Goal: Book appointment/travel/reservation

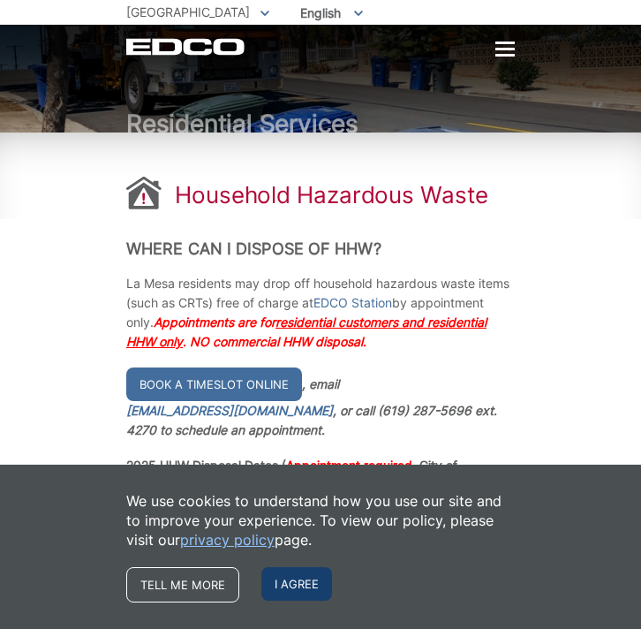
click at [304, 591] on span "I agree" at bounding box center [296, 584] width 71 height 34
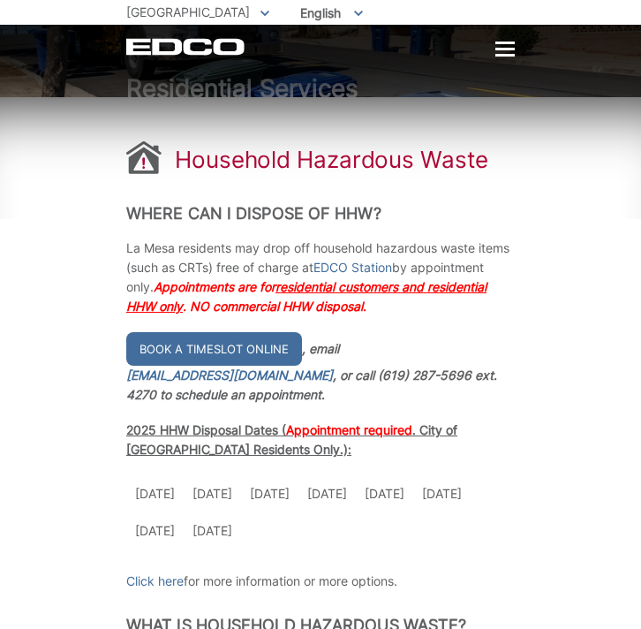
scroll to position [72, 0]
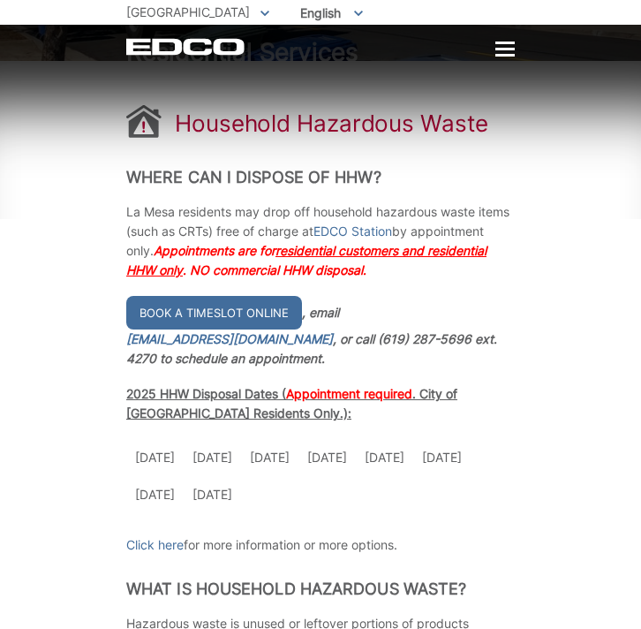
click at [465, 446] on td "[DATE]" at bounding box center [441, 457] width 57 height 37
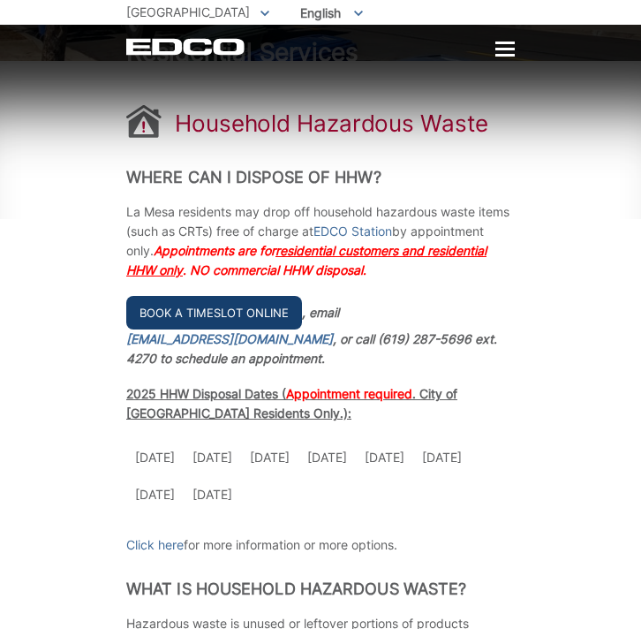
click at [228, 310] on link "Book a timeslot online" at bounding box center [214, 313] width 176 height 34
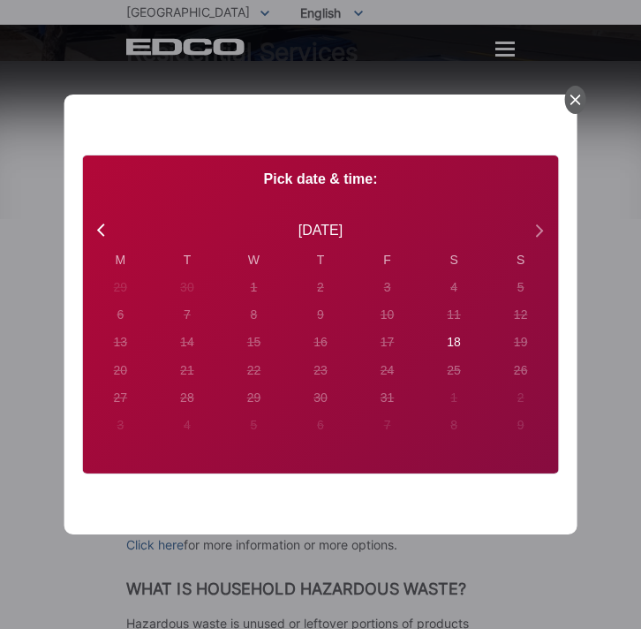
click at [537, 225] on icon at bounding box center [539, 230] width 7 height 12
click at [536, 225] on icon at bounding box center [539, 230] width 7 height 12
click at [101, 227] on icon at bounding box center [100, 229] width 7 height 12
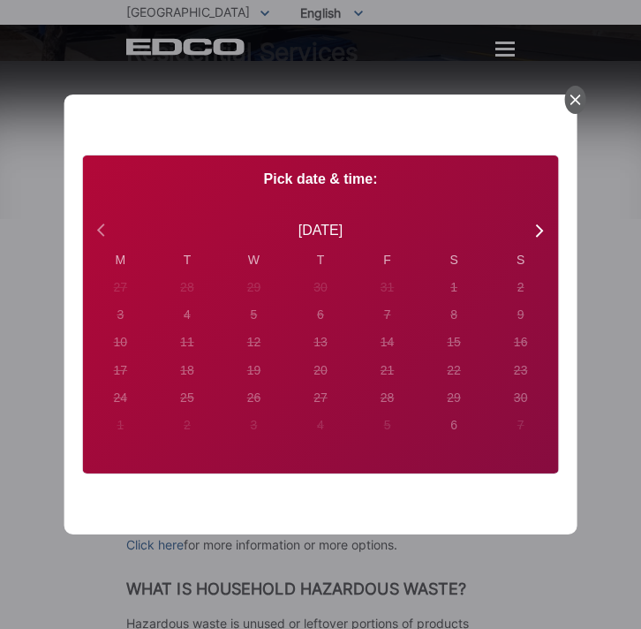
click at [101, 227] on icon at bounding box center [100, 229] width 7 height 12
click at [454, 343] on div "18" at bounding box center [454, 342] width 14 height 19
radio input "true"
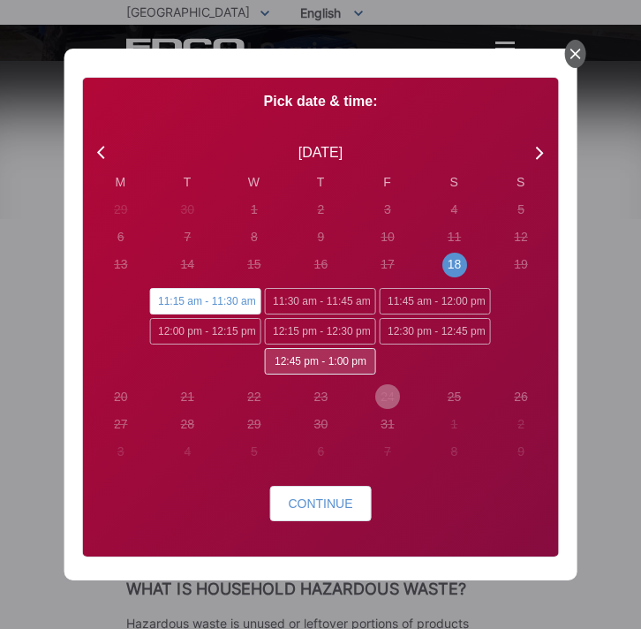
scroll to position [45, 0]
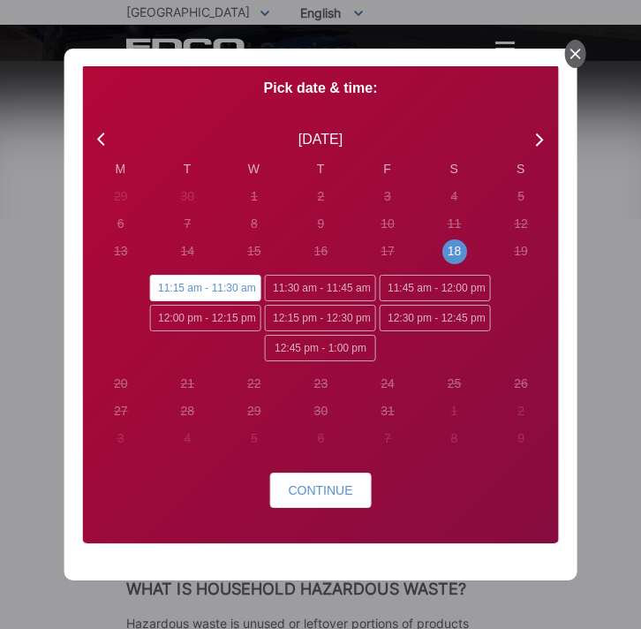
click at [211, 290] on span "11:15 am - 11:30 am" at bounding box center [205, 288] width 111 height 26
click at [162, 286] on input "11:15 am - 11:30 am" at bounding box center [155, 280] width 11 height 11
click at [317, 488] on span "Continue" at bounding box center [320, 490] width 64 height 14
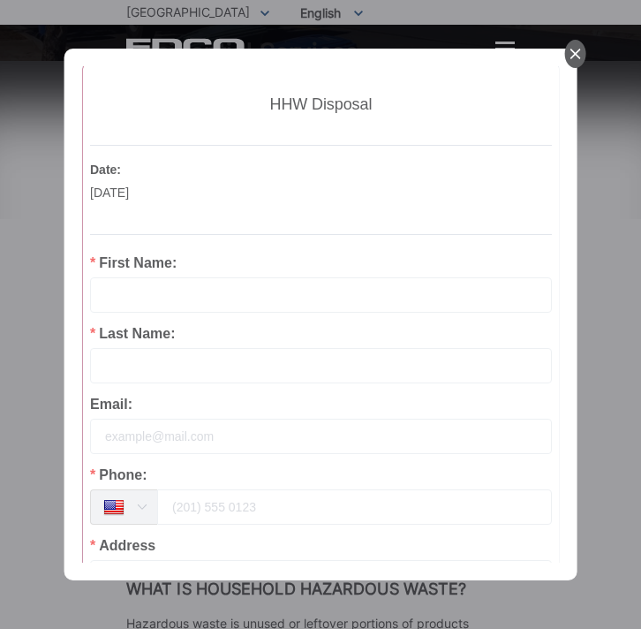
click at [192, 296] on input "text" at bounding box center [321, 294] width 462 height 35
type input "[PERSON_NAME]"
type input "[EMAIL_ADDRESS][DOMAIN_NAME]"
type input "6199423240"
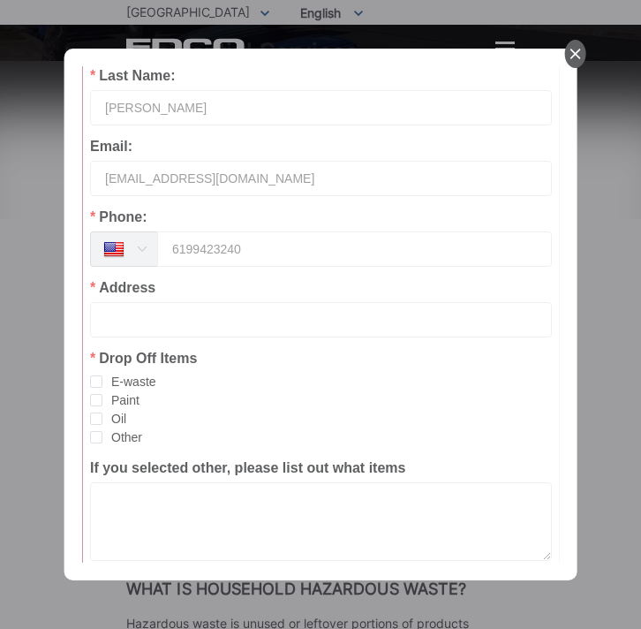
scroll to position [342, 0]
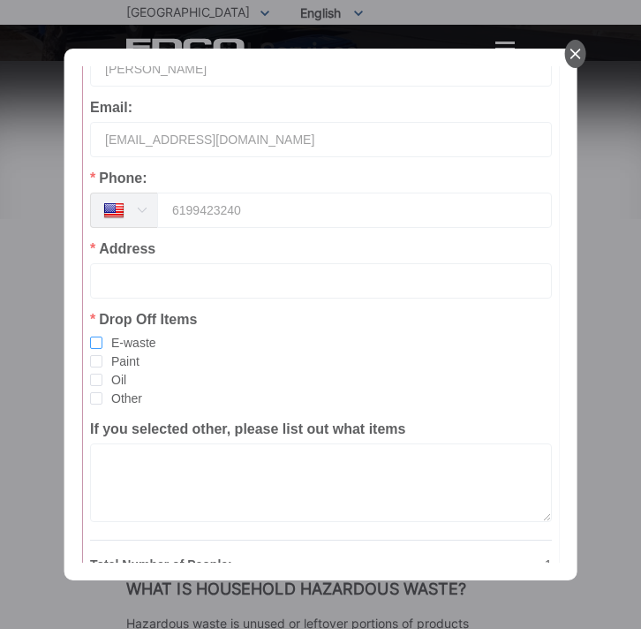
click at [94, 340] on span "checkbox-group" at bounding box center [96, 343] width 12 height 12
click at [102, 337] on input "E-waste" at bounding box center [102, 337] width 0 height 0
click at [169, 289] on input "text" at bounding box center [321, 280] width 462 height 35
type input "[STREET_ADDRESS][PERSON_NAME]"
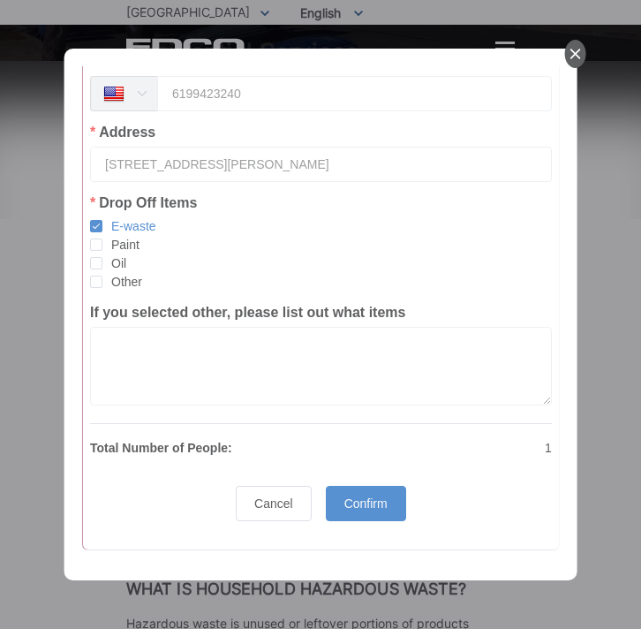
scroll to position [487, 0]
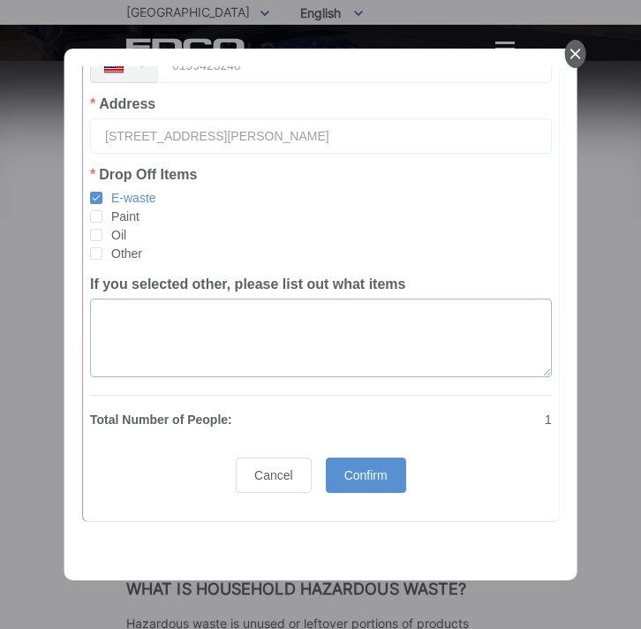
click at [194, 329] on textarea at bounding box center [321, 338] width 462 height 79
type textarea "tv"
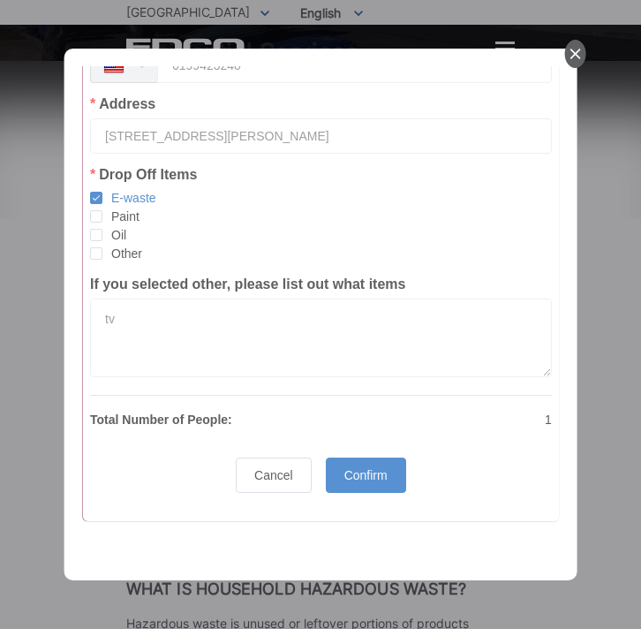
click at [375, 415] on p "1" at bounding box center [441, 419] width 220 height 19
click at [370, 476] on span "Confirm" at bounding box center [365, 475] width 43 height 14
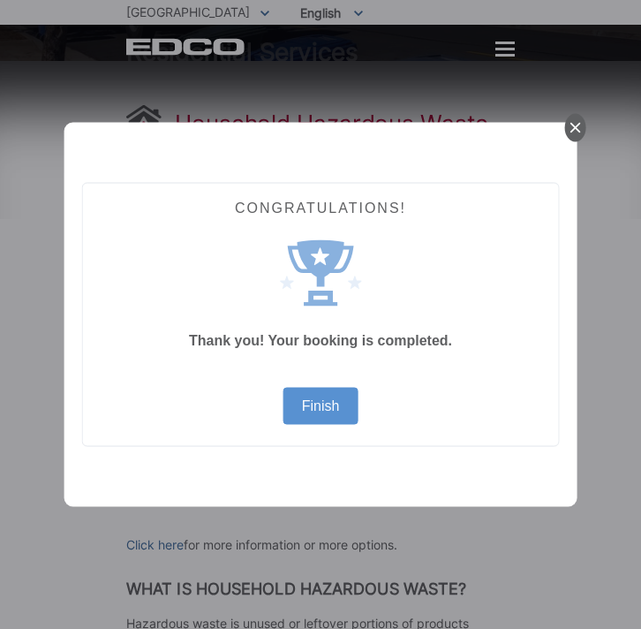
scroll to position [0, 0]
click at [327, 406] on link "Finish" at bounding box center [321, 406] width 38 height 14
